Goal: Information Seeking & Learning: Stay updated

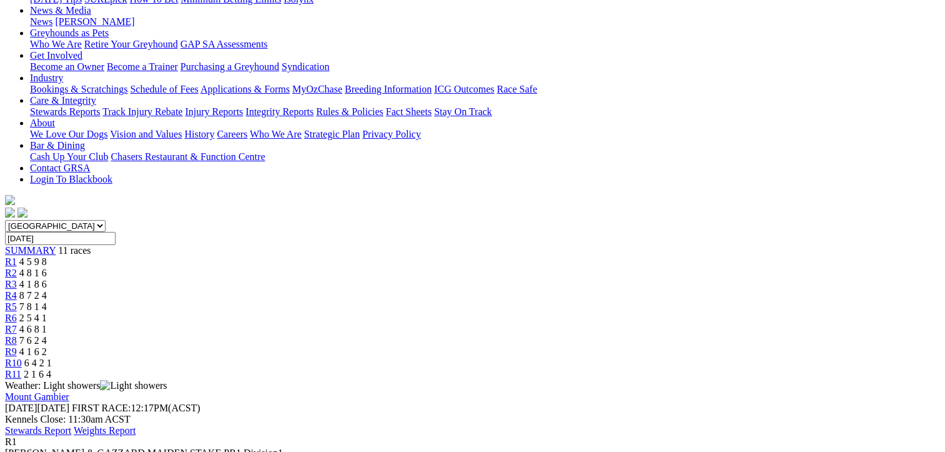
scroll to position [250, 0]
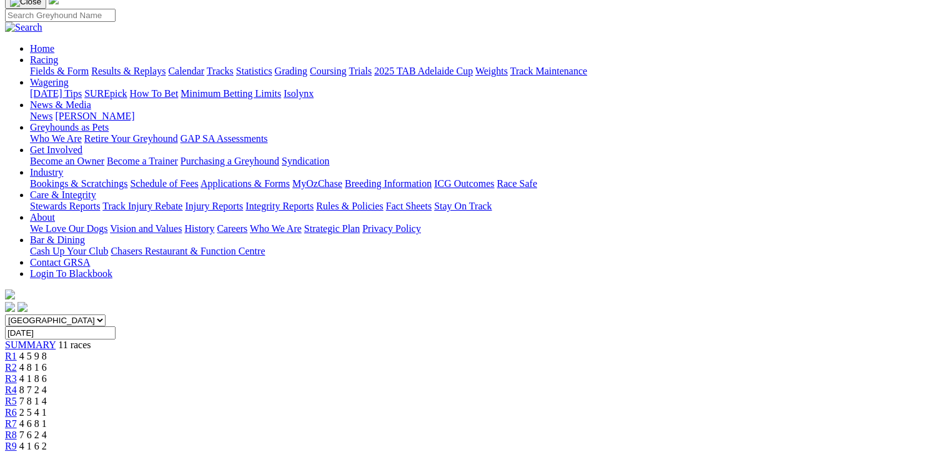
scroll to position [62, 0]
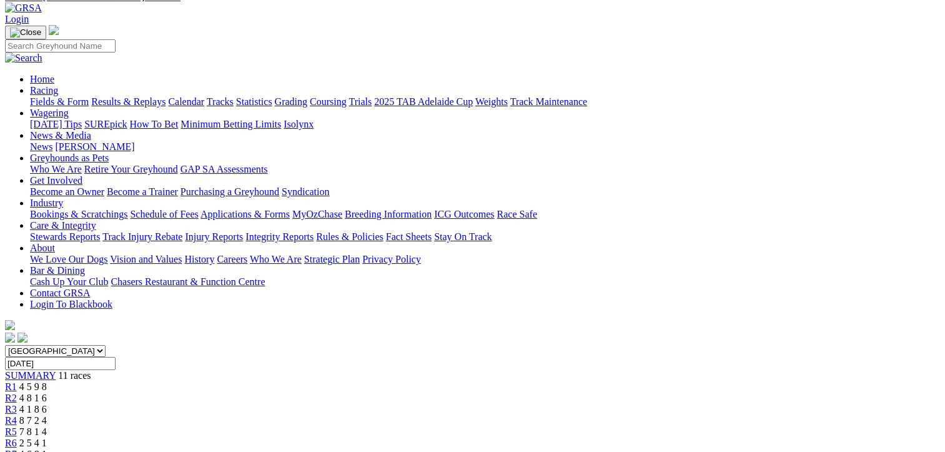
click at [17, 392] on span "R2" at bounding box center [11, 397] width 12 height 11
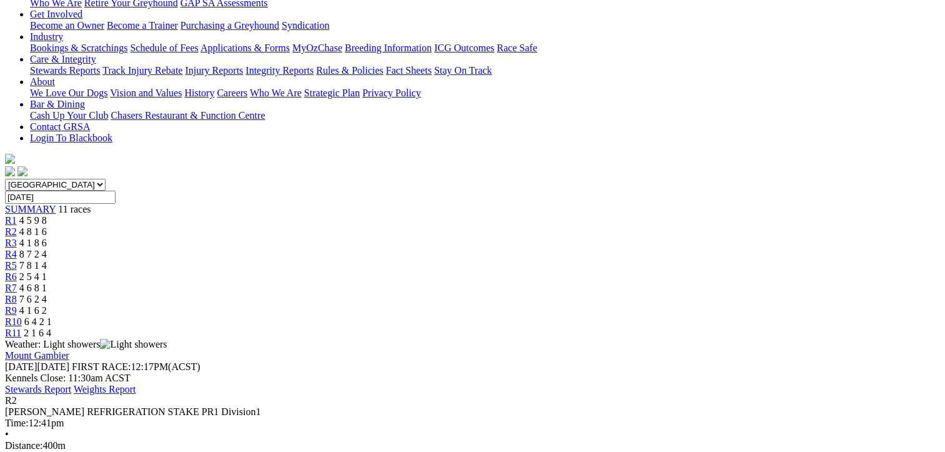
scroll to position [125, 0]
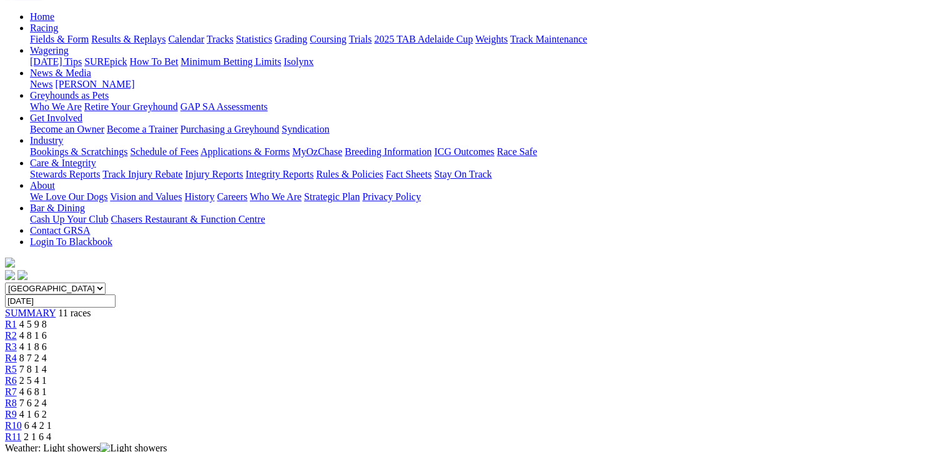
click at [17, 341] on span "R3" at bounding box center [11, 346] width 12 height 11
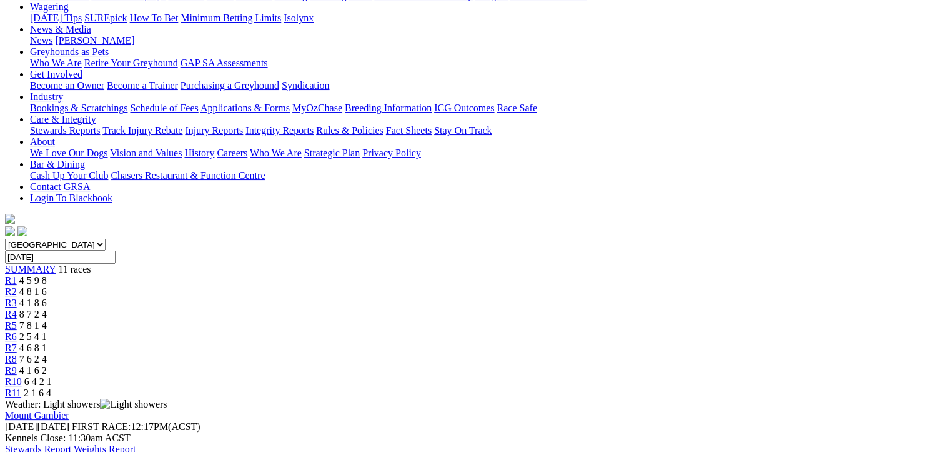
scroll to position [125, 0]
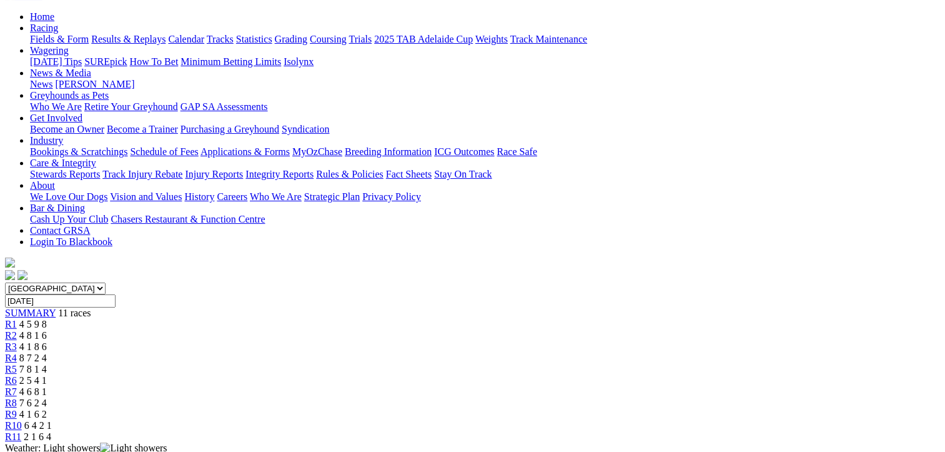
click at [47, 352] on span "8 7 2 4" at bounding box center [32, 357] width 27 height 11
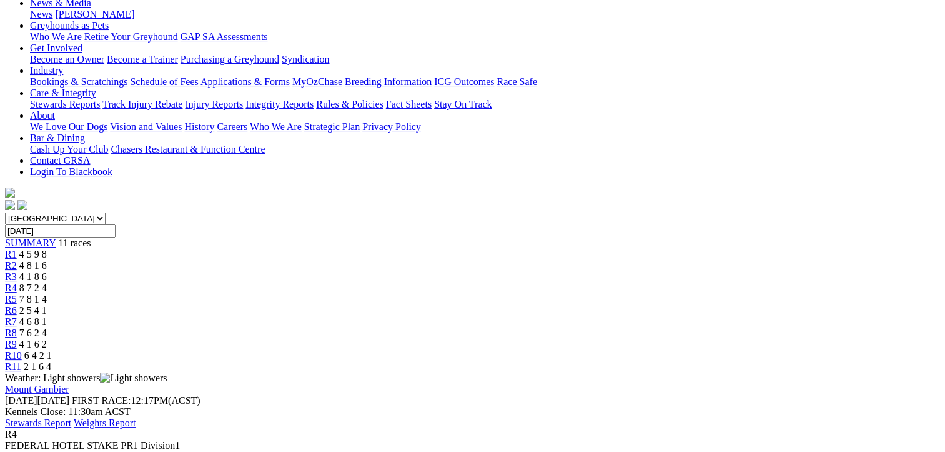
scroll to position [187, 0]
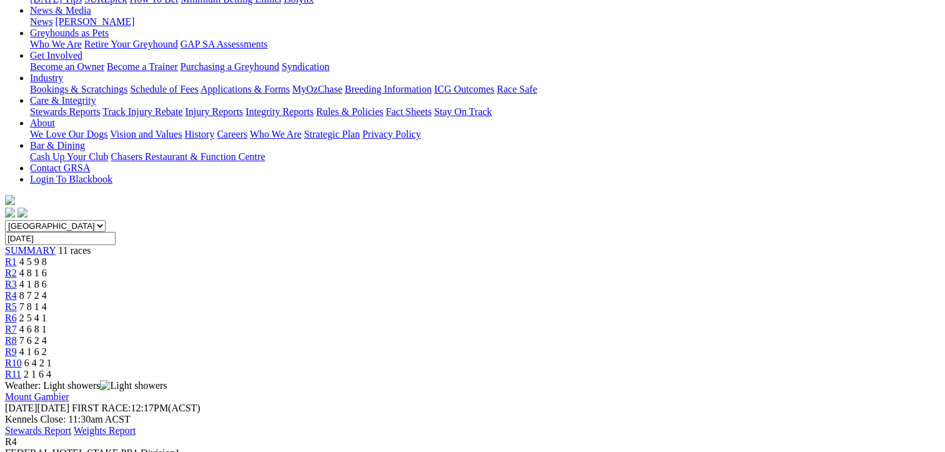
click at [47, 301] on span "7 8 1 4" at bounding box center [32, 306] width 27 height 11
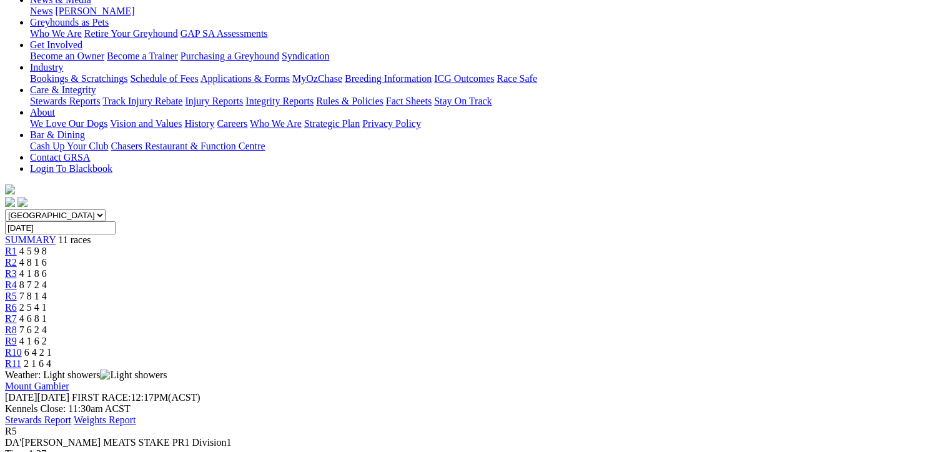
scroll to position [187, 0]
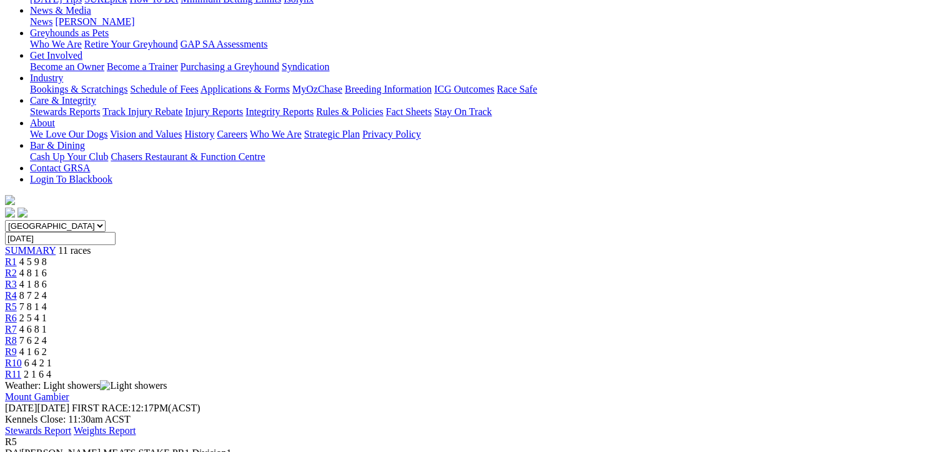
click at [47, 312] on span "2 5 4 1" at bounding box center [32, 317] width 27 height 11
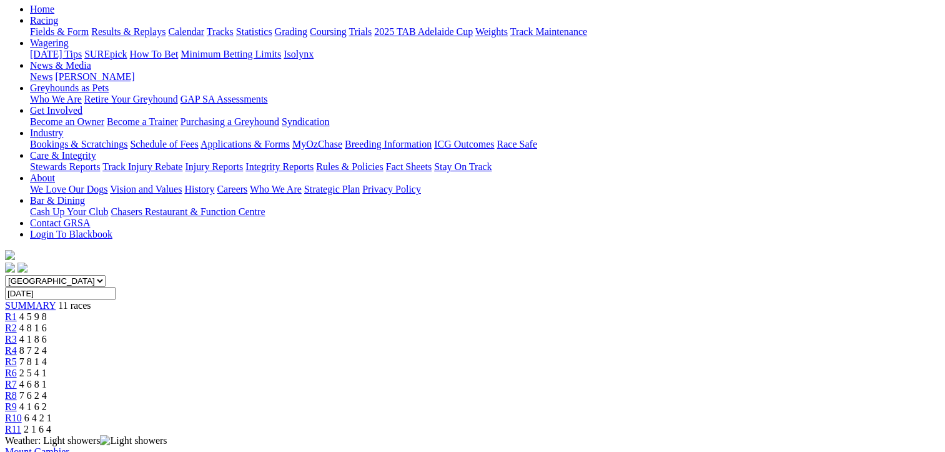
scroll to position [125, 0]
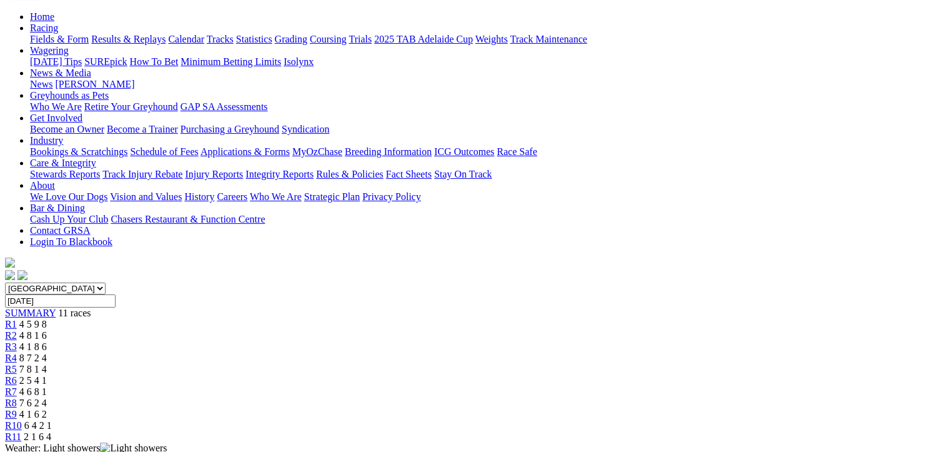
click at [17, 386] on span "R7" at bounding box center [11, 391] width 12 height 11
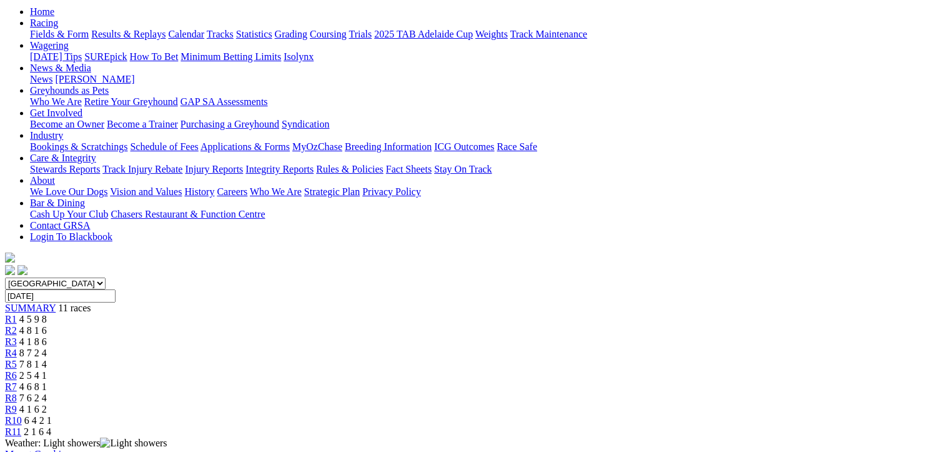
scroll to position [125, 0]
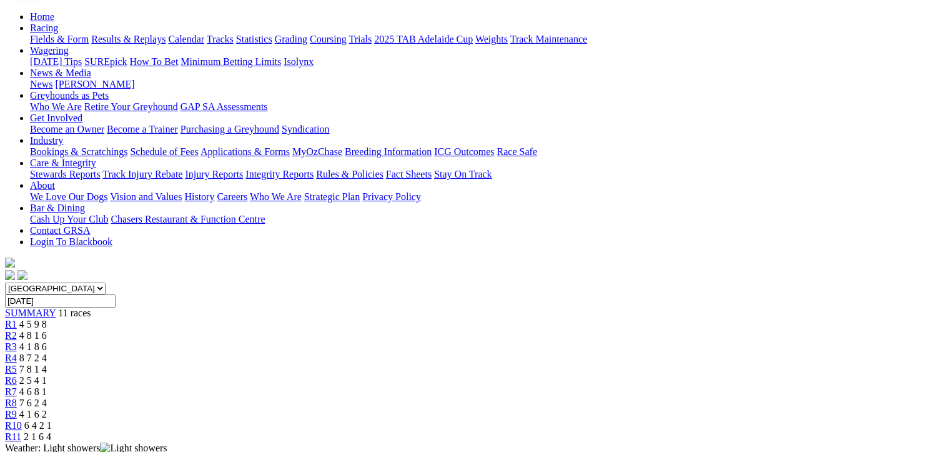
click at [17, 397] on span "R8" at bounding box center [11, 402] width 12 height 11
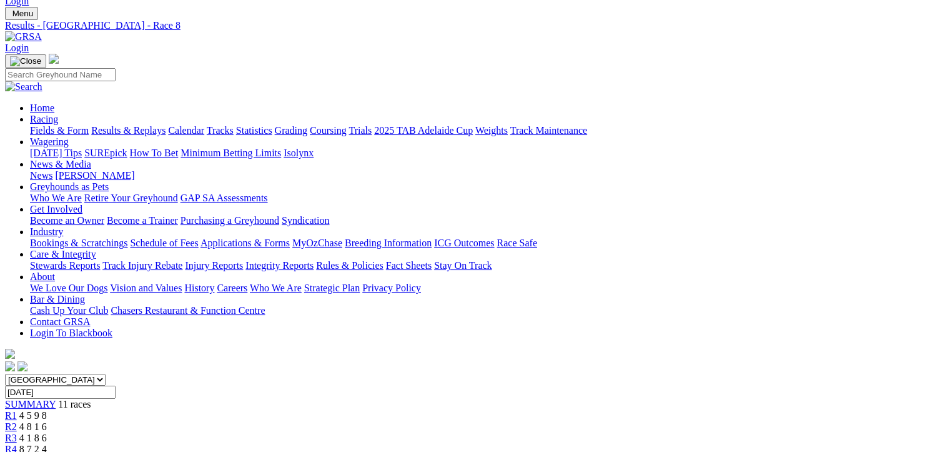
scroll to position [2, 0]
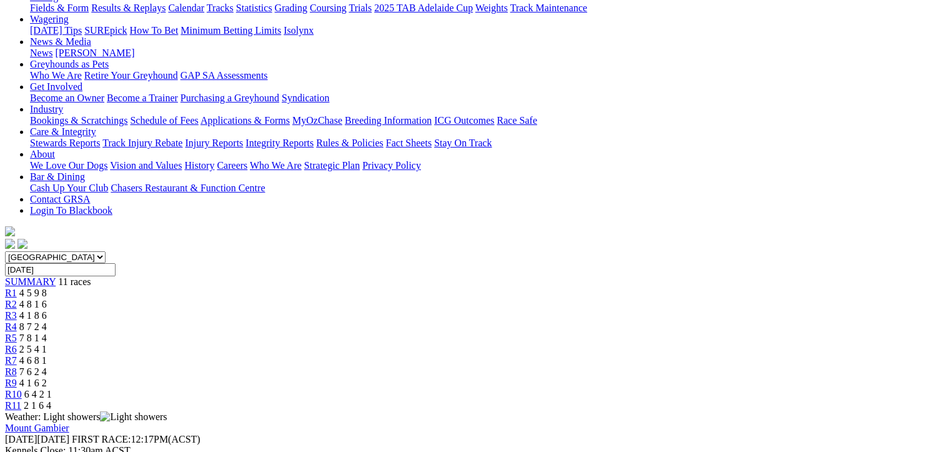
scroll to position [125, 0]
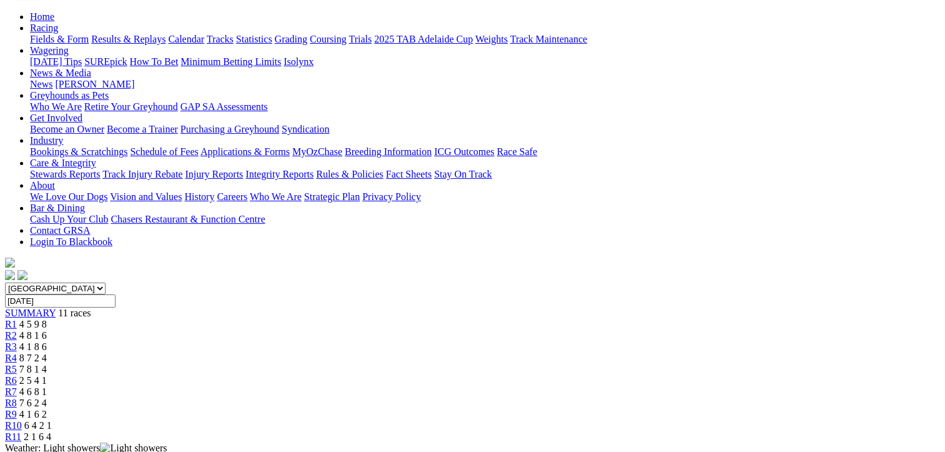
click at [22, 420] on span "R10" at bounding box center [13, 425] width 17 height 11
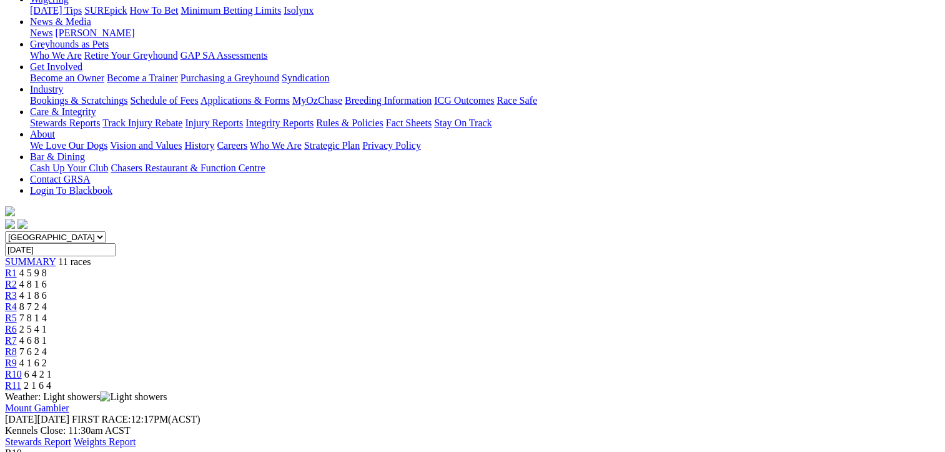
scroll to position [125, 0]
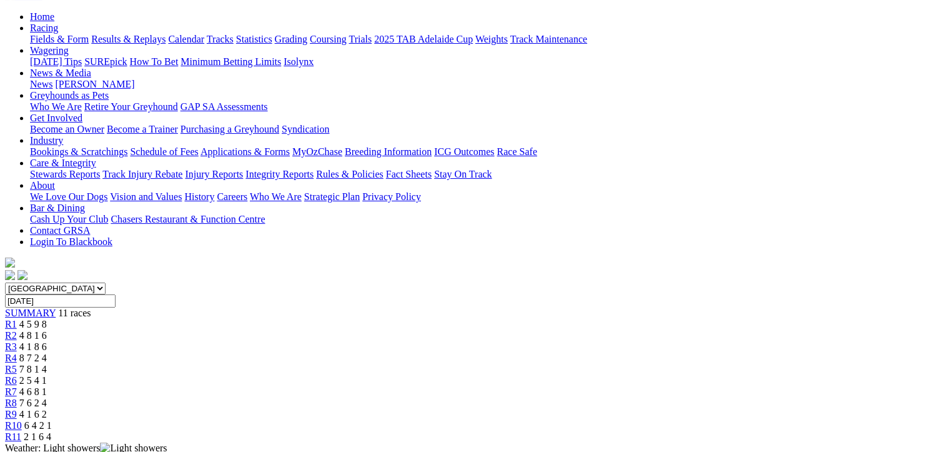
click at [21, 431] on span "R11" at bounding box center [13, 436] width 16 height 11
